Goal: Task Accomplishment & Management: Use online tool/utility

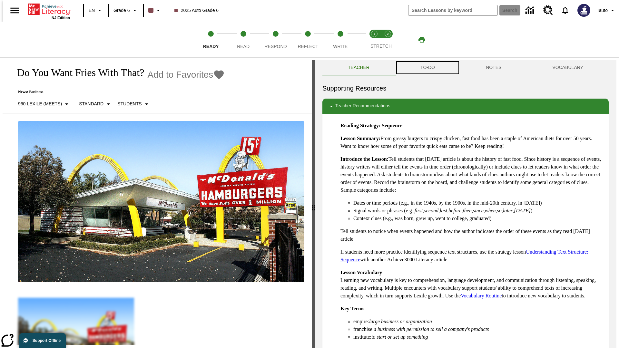
click at [427, 68] on button "TO-DO" at bounding box center [427, 67] width 65 height 15
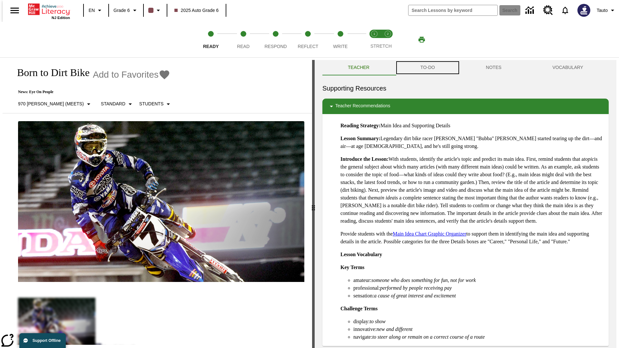
click at [427, 68] on button "TO-DO" at bounding box center [427, 67] width 65 height 15
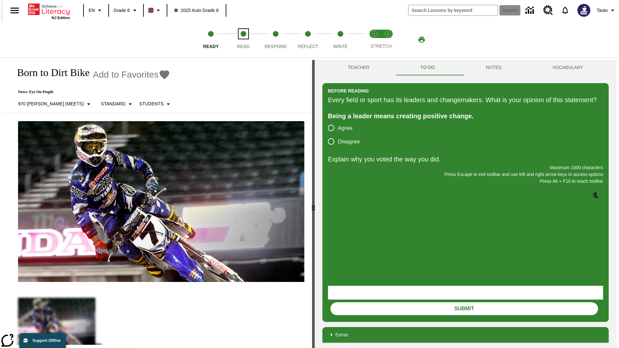
click at [243, 40] on span "Read" at bounding box center [243, 44] width 13 height 12
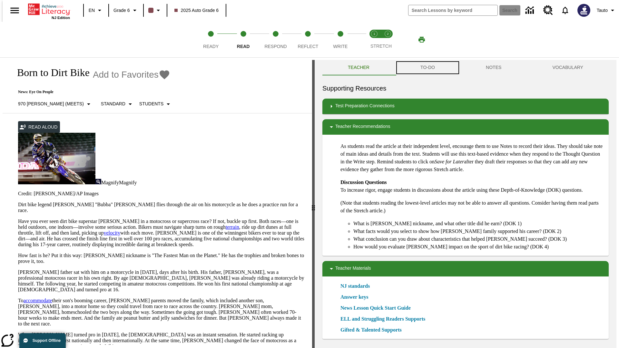
scroll to position [0, 0]
click at [427, 68] on button "TO-DO" at bounding box center [427, 67] width 65 height 15
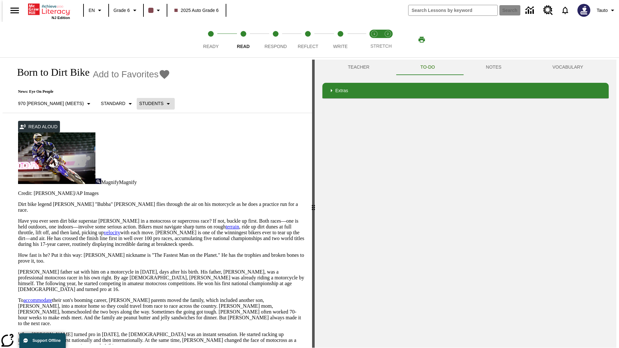
click at [139, 103] on p "Students" at bounding box center [151, 103] width 24 height 7
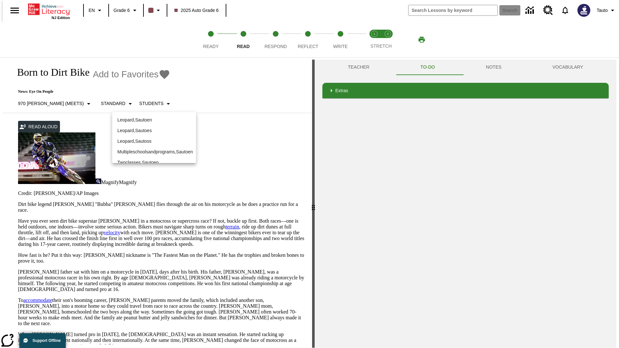
click at [154, 120] on p "Leopard , Sautoen" at bounding box center [153, 120] width 73 height 7
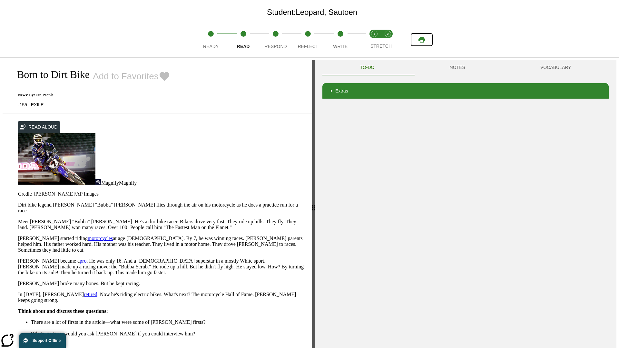
click at [421, 40] on icon "Print" at bounding box center [421, 40] width 6 height 6
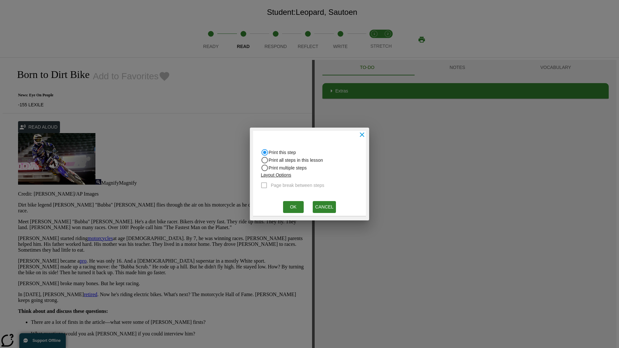
click at [264, 156] on input "Print all steps in this lesson" at bounding box center [265, 153] width 8 height 8
radio input "true"
radio input "false"
checkbox input "true"
click at [293, 207] on button "Ok" at bounding box center [293, 207] width 21 height 12
